Goal: Navigation & Orientation: Go to known website

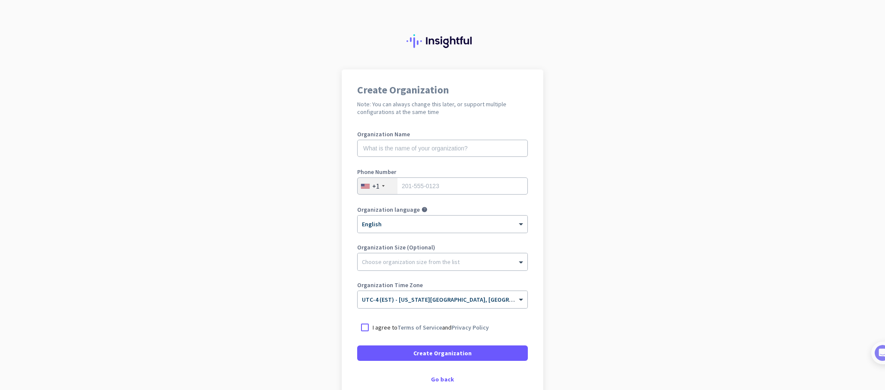
scroll to position [51, 0]
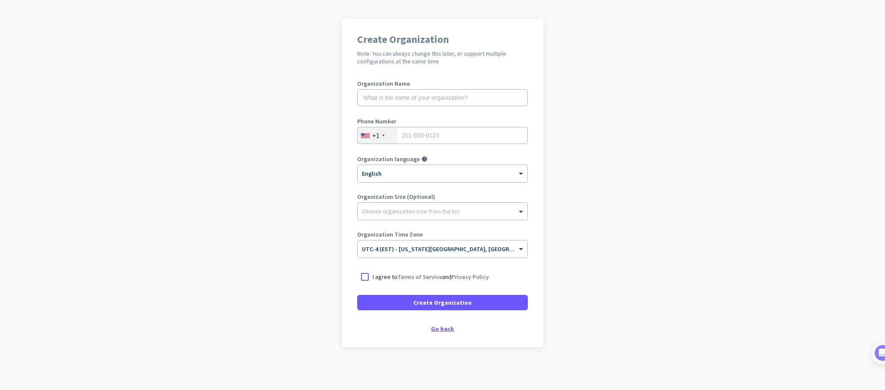
click at [434, 328] on div "Go back" at bounding box center [442, 329] width 171 height 6
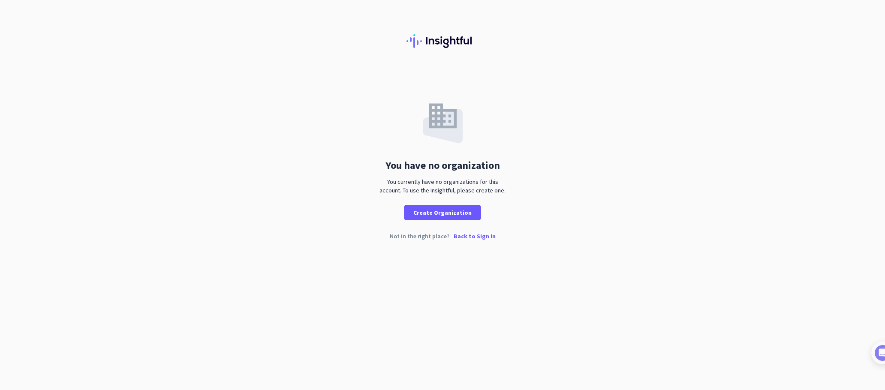
click at [471, 233] on p "Back to Sign In" at bounding box center [474, 236] width 42 height 6
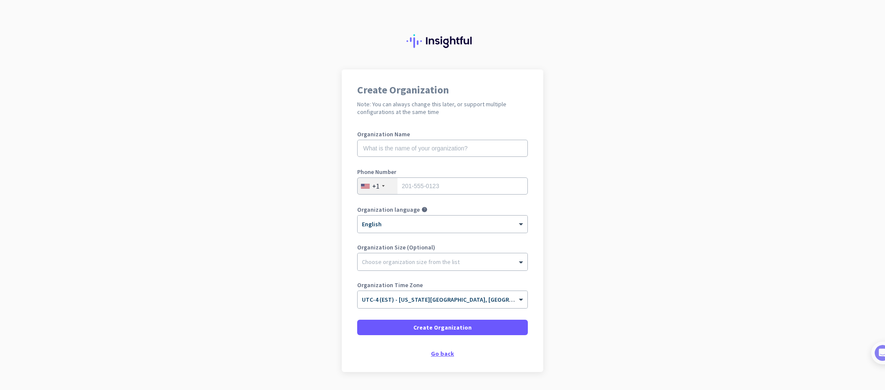
click at [435, 351] on div "Go back" at bounding box center [442, 354] width 171 height 6
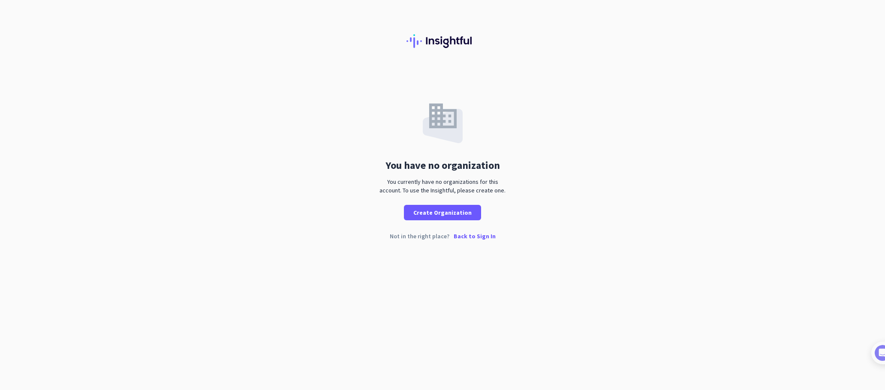
click at [474, 238] on p "Back to Sign In" at bounding box center [474, 236] width 42 height 6
